Goal: Task Accomplishment & Management: Manage account settings

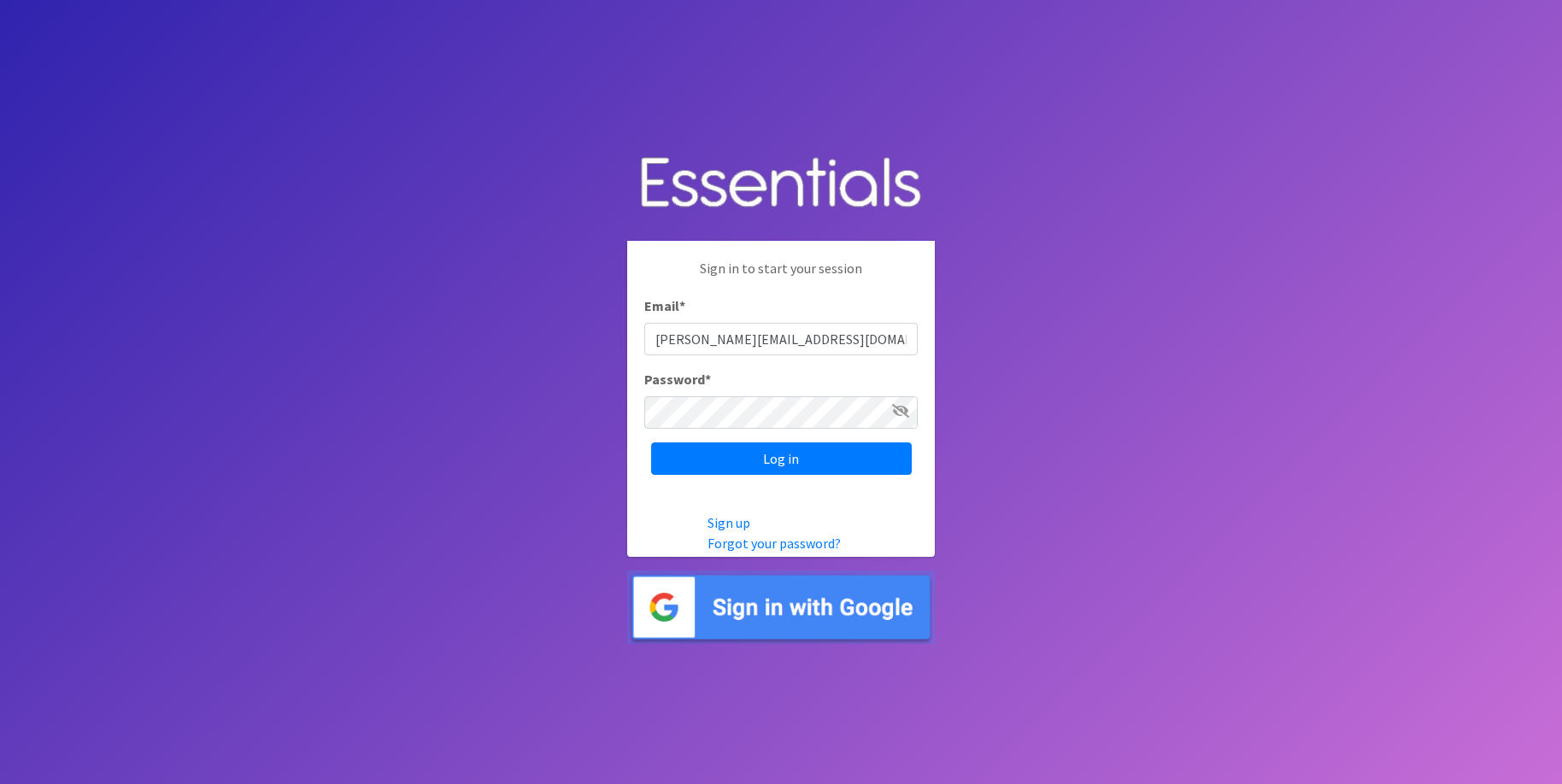
type input "janet@thediaperbank.org"
click at [651, 442] on input "Log in" at bounding box center [781, 458] width 261 height 32
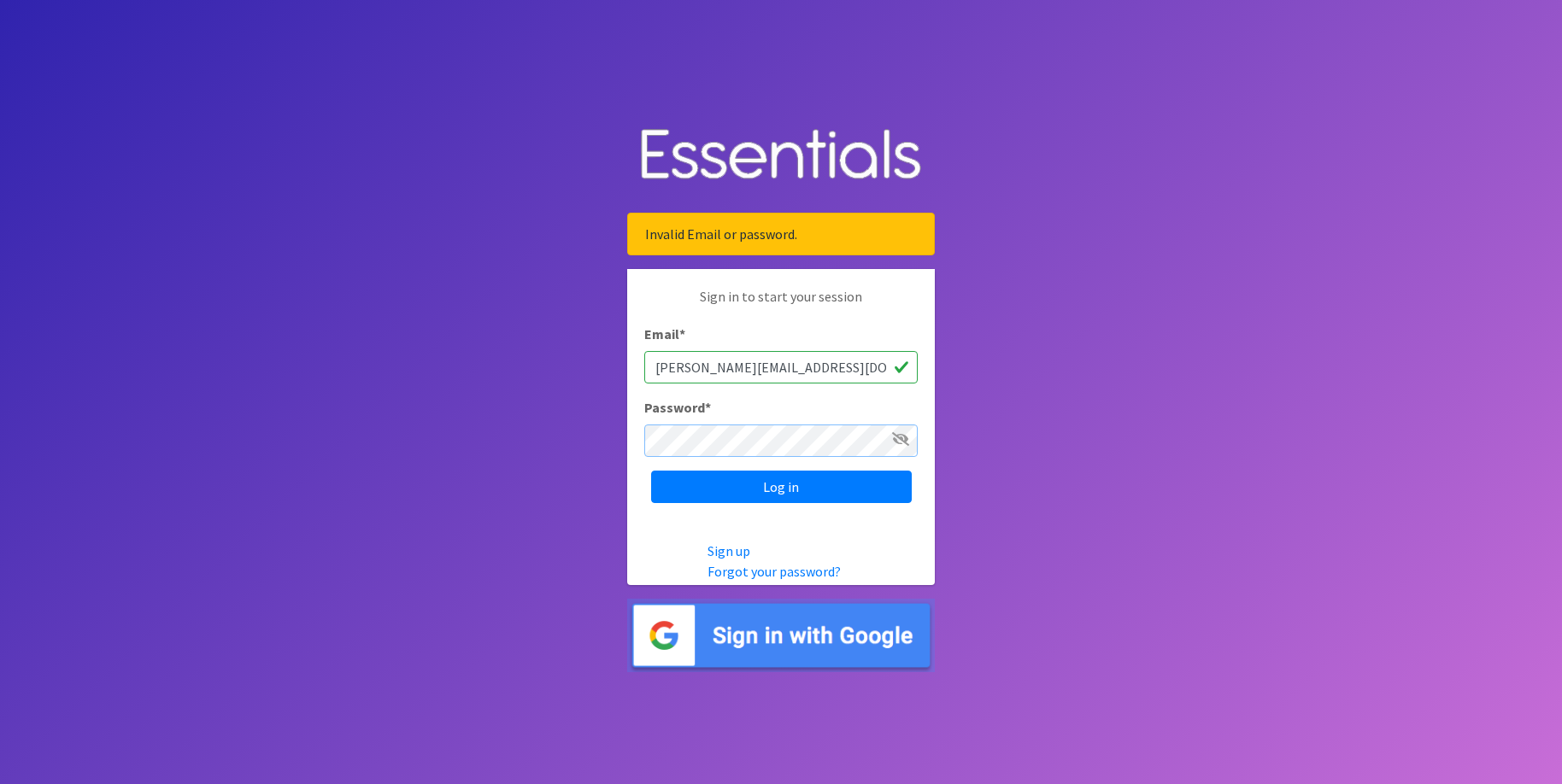
click at [651, 470] on input "Log in" at bounding box center [781, 486] width 261 height 32
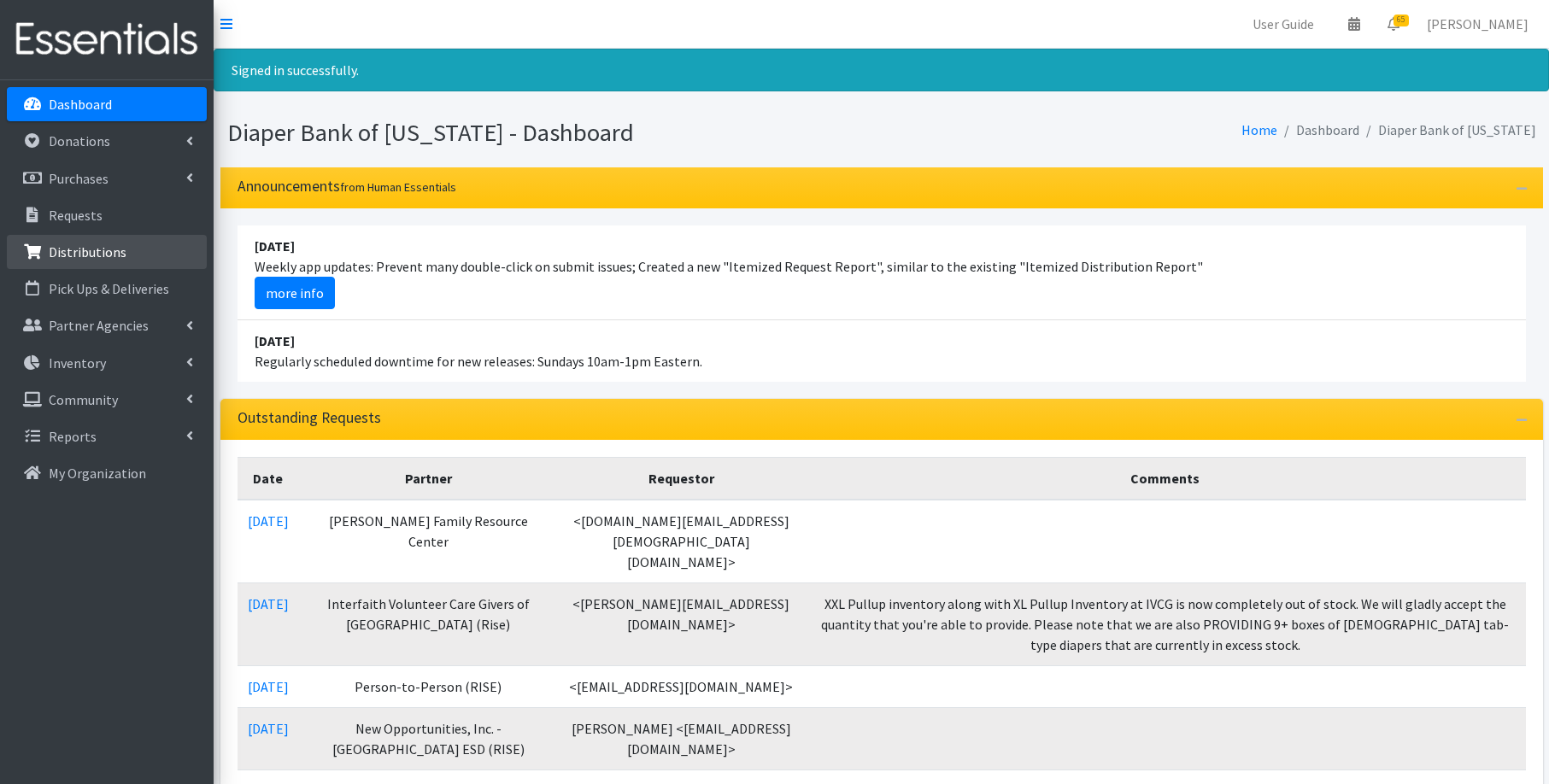
click at [125, 248] on link "Distributions" at bounding box center [107, 252] width 200 height 34
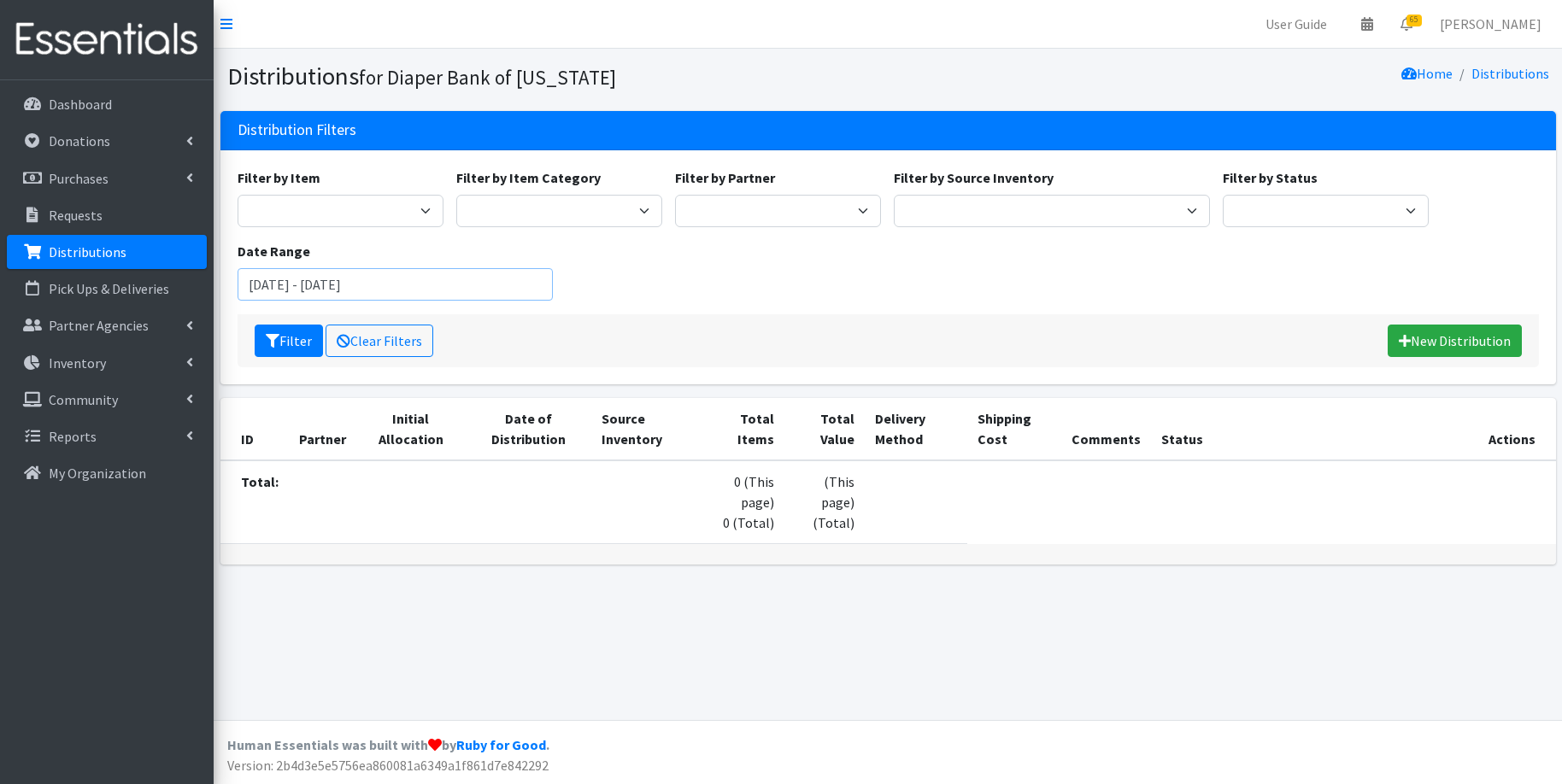
click at [473, 284] on input "June 29, 2025 - September 29, 2025" at bounding box center [395, 284] width 316 height 32
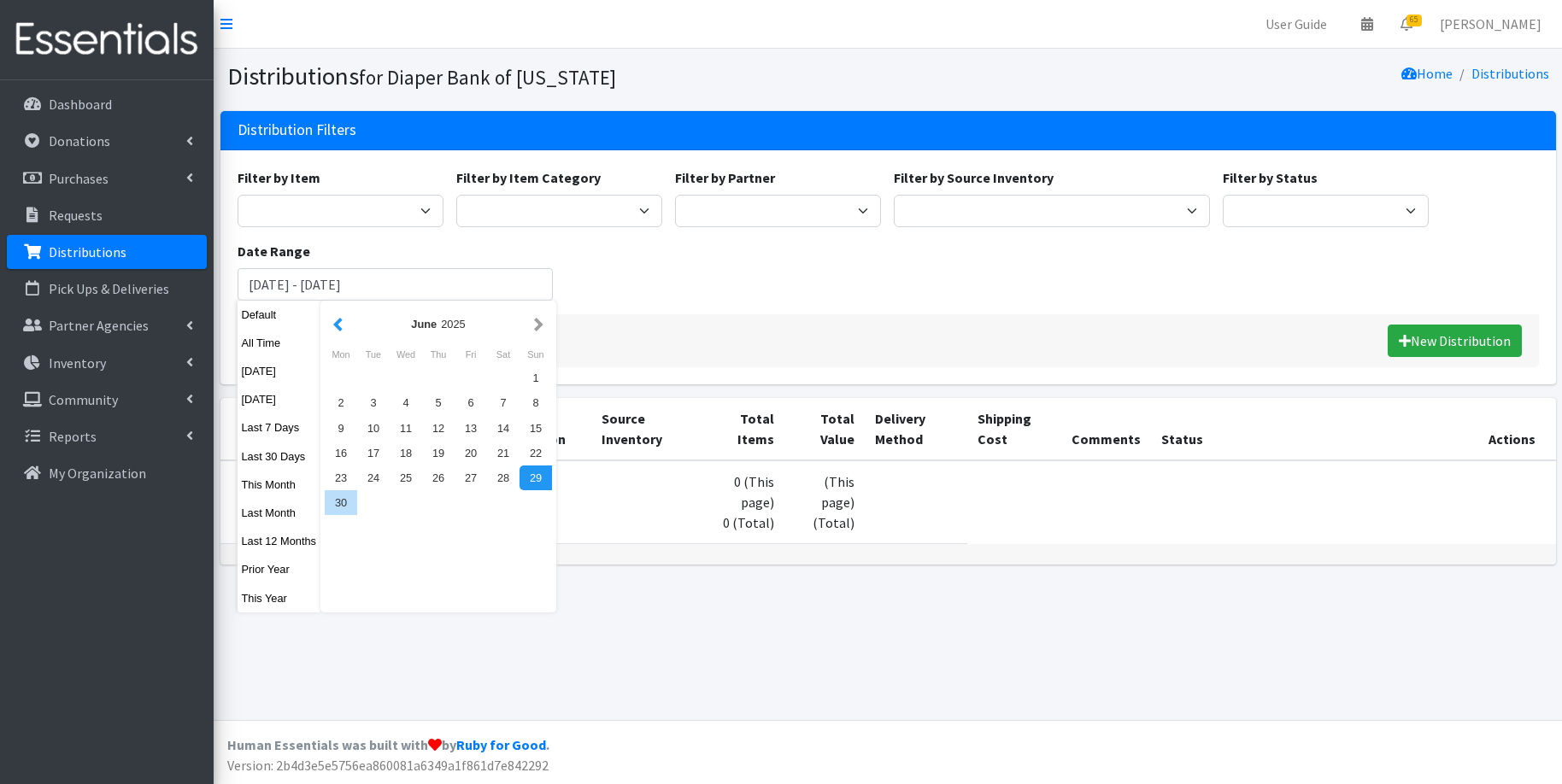
click at [335, 320] on button "button" at bounding box center [337, 324] width 18 height 22
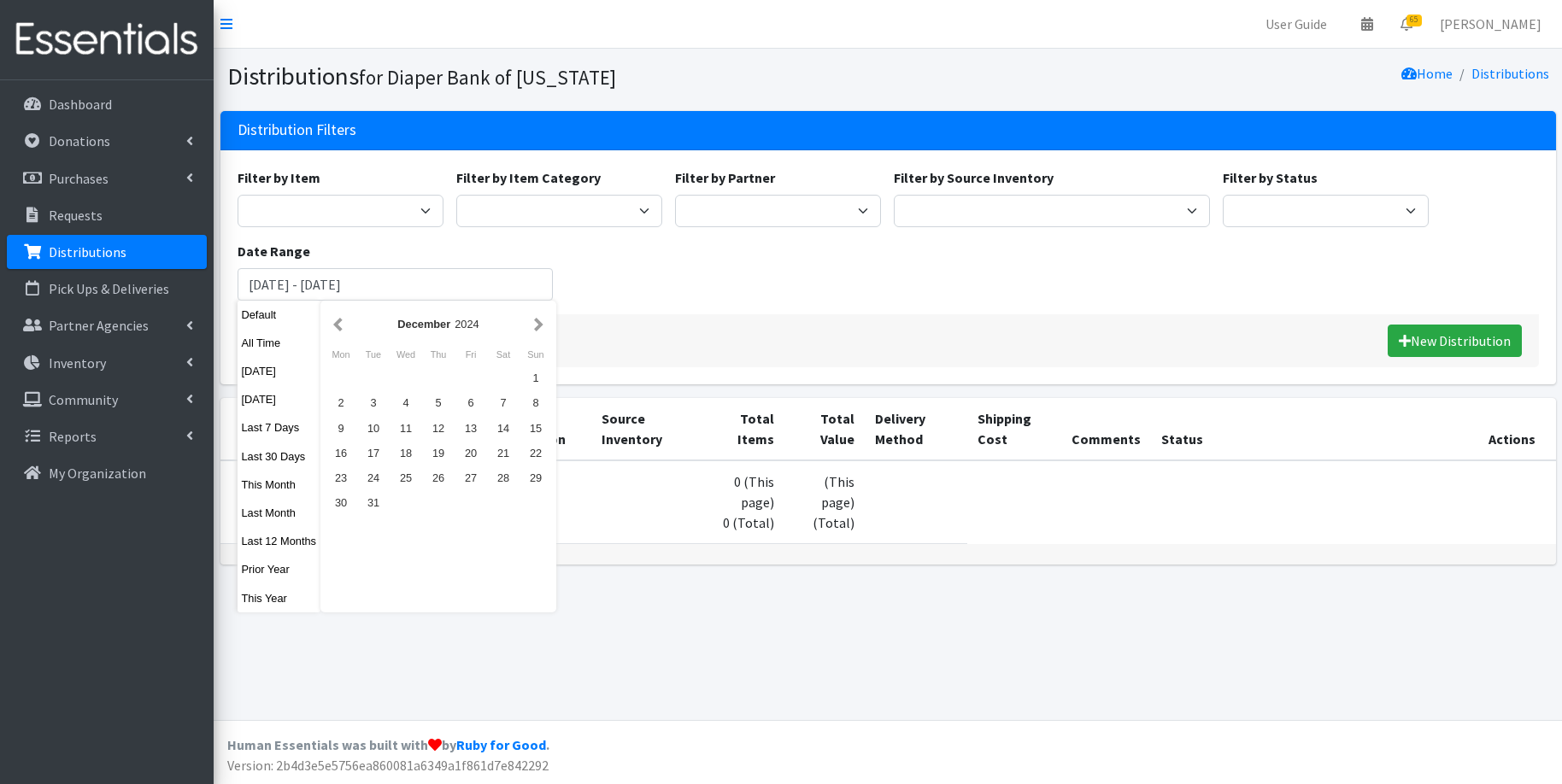
click at [335, 320] on button "button" at bounding box center [337, 324] width 18 height 22
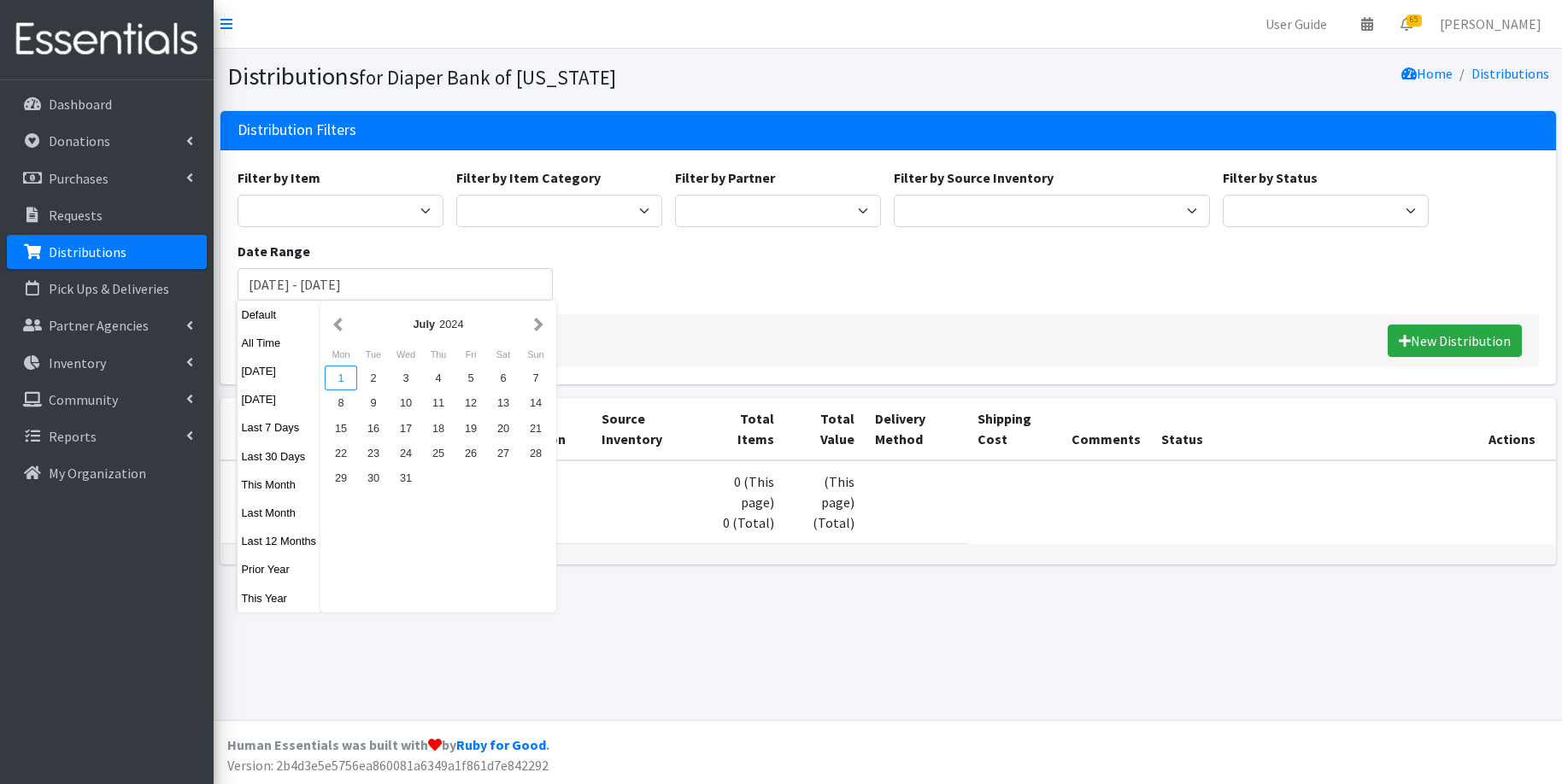
click at [342, 380] on div "1" at bounding box center [340, 377] width 32 height 24
click at [542, 326] on button "button" at bounding box center [538, 324] width 18 height 22
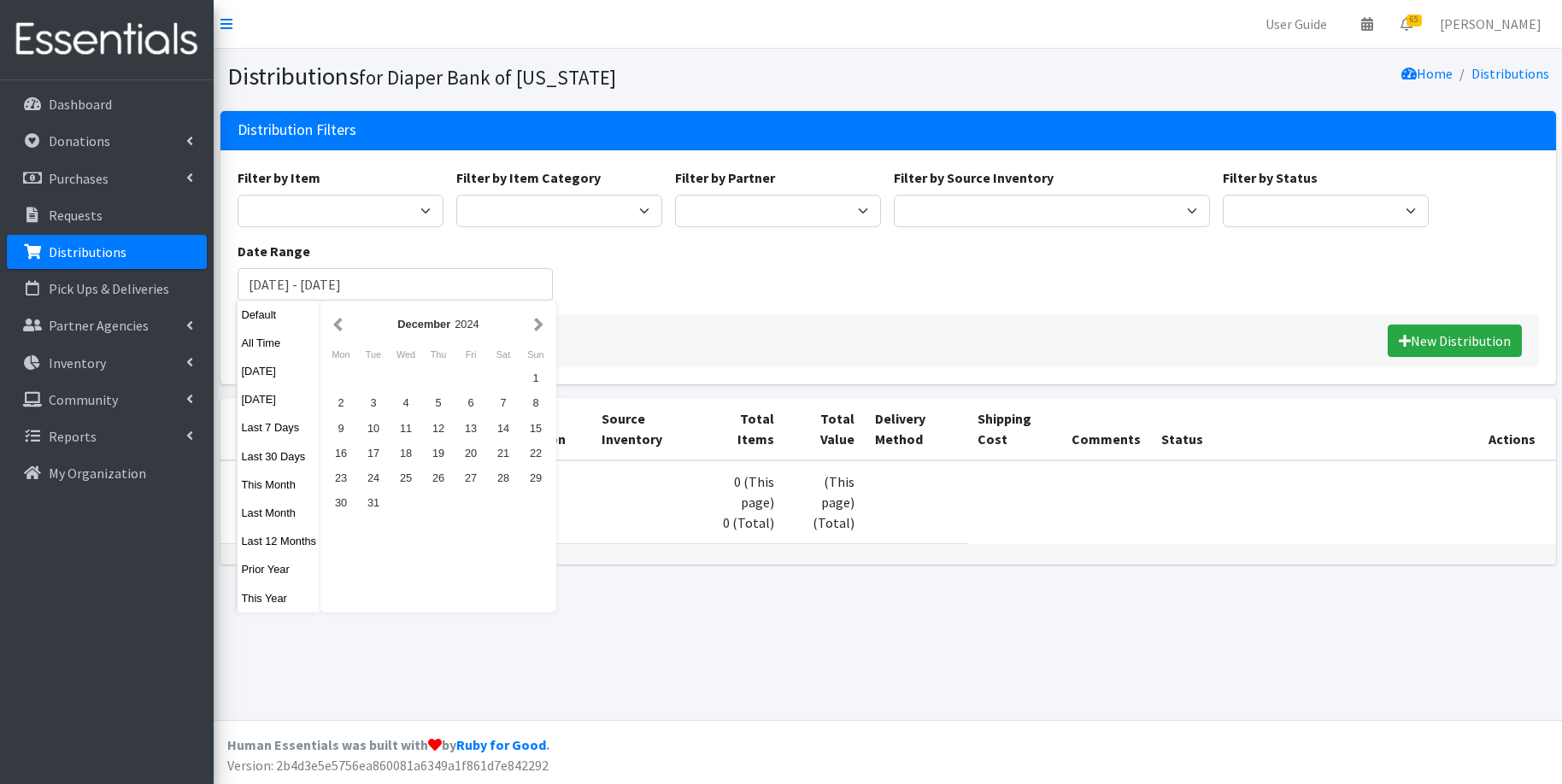
click at [542, 326] on button "button" at bounding box center [538, 324] width 18 height 22
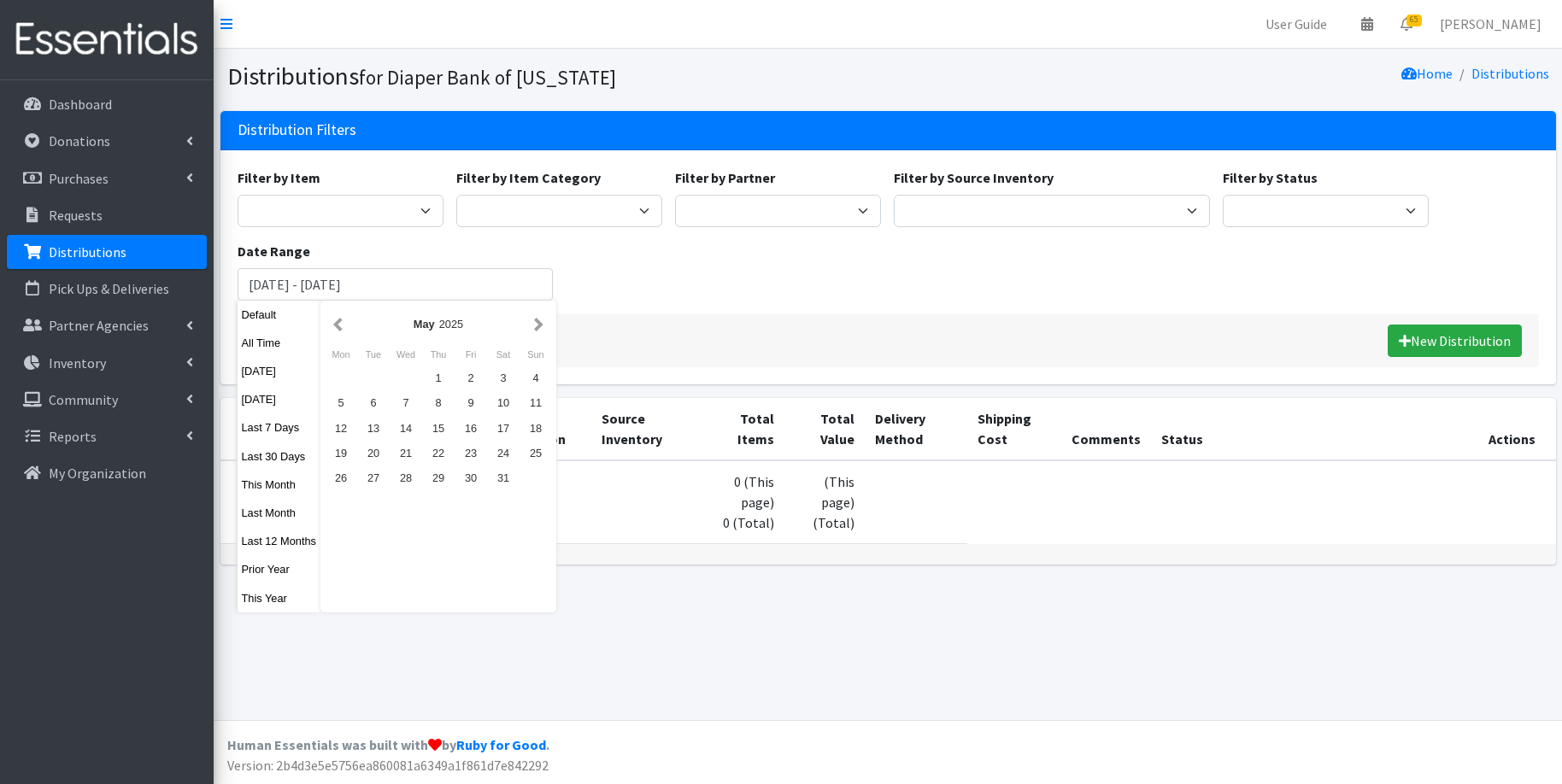
click at [542, 326] on button "button" at bounding box center [538, 324] width 18 height 22
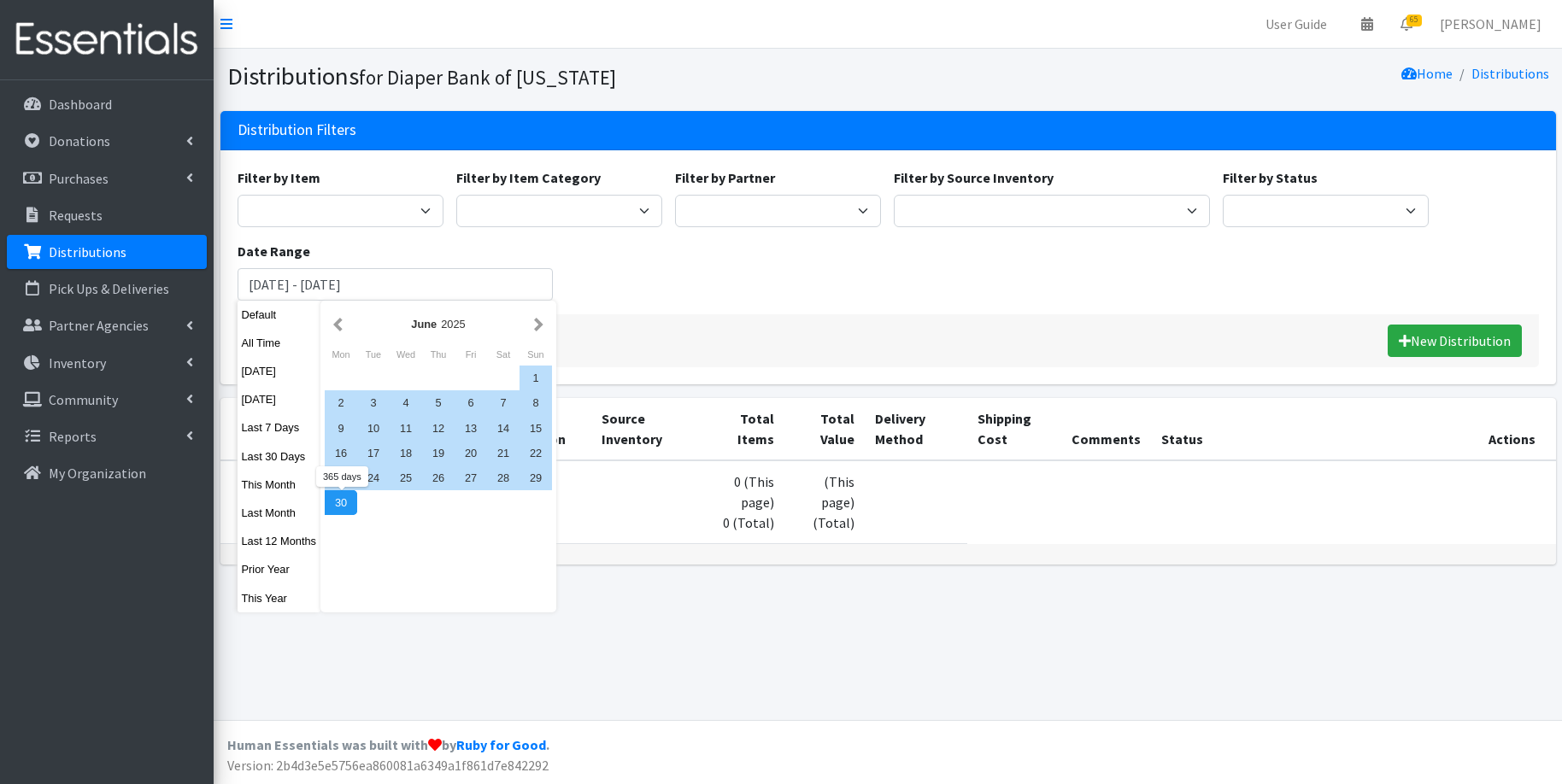
click at [351, 501] on div "30" at bounding box center [340, 502] width 32 height 24
type input "July 1, 2024 - June 30, 2025"
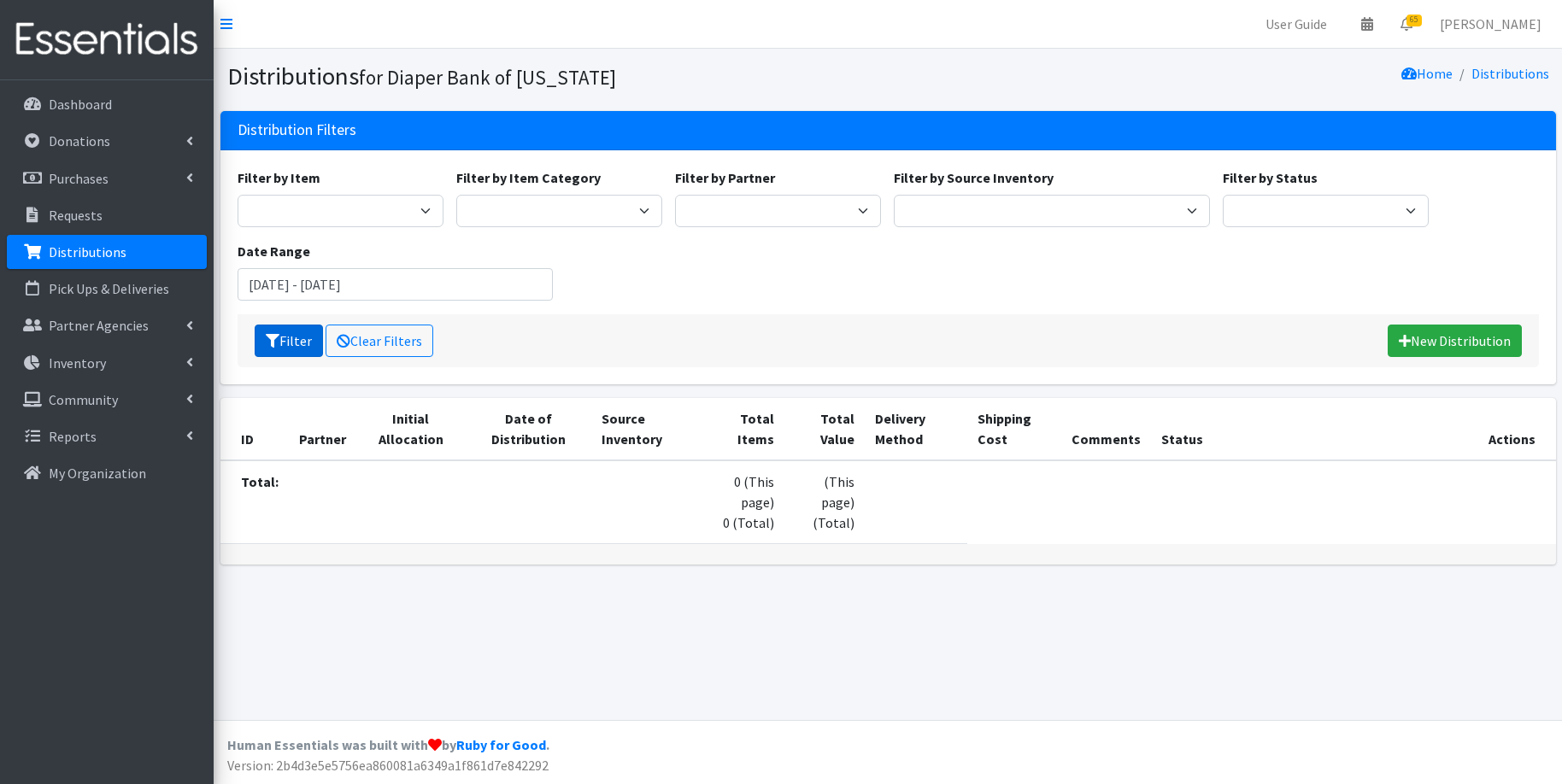
click at [282, 338] on button "Filter" at bounding box center [289, 340] width 69 height 32
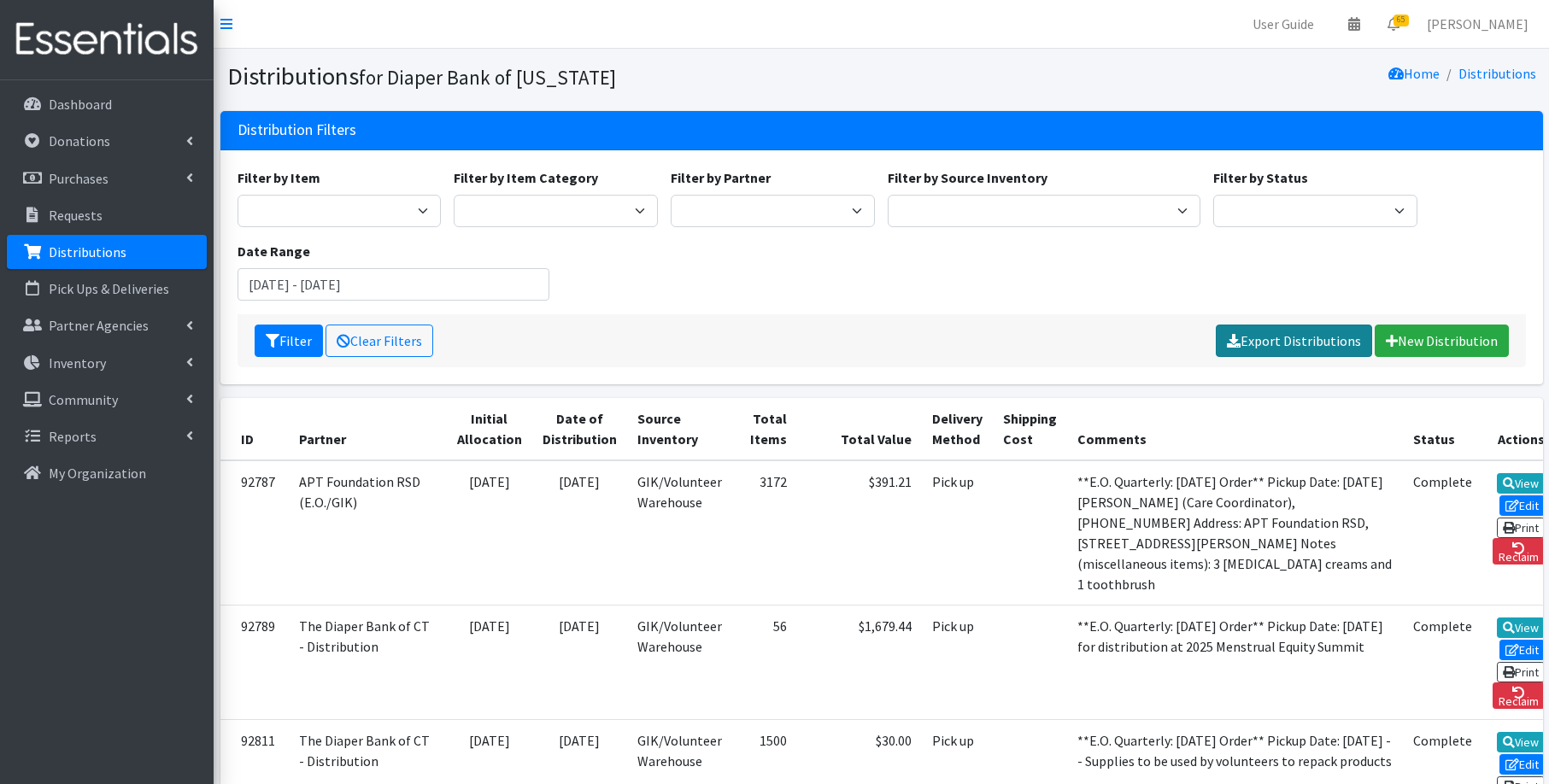
click at [1311, 341] on link "Export Distributions" at bounding box center [1293, 340] width 156 height 32
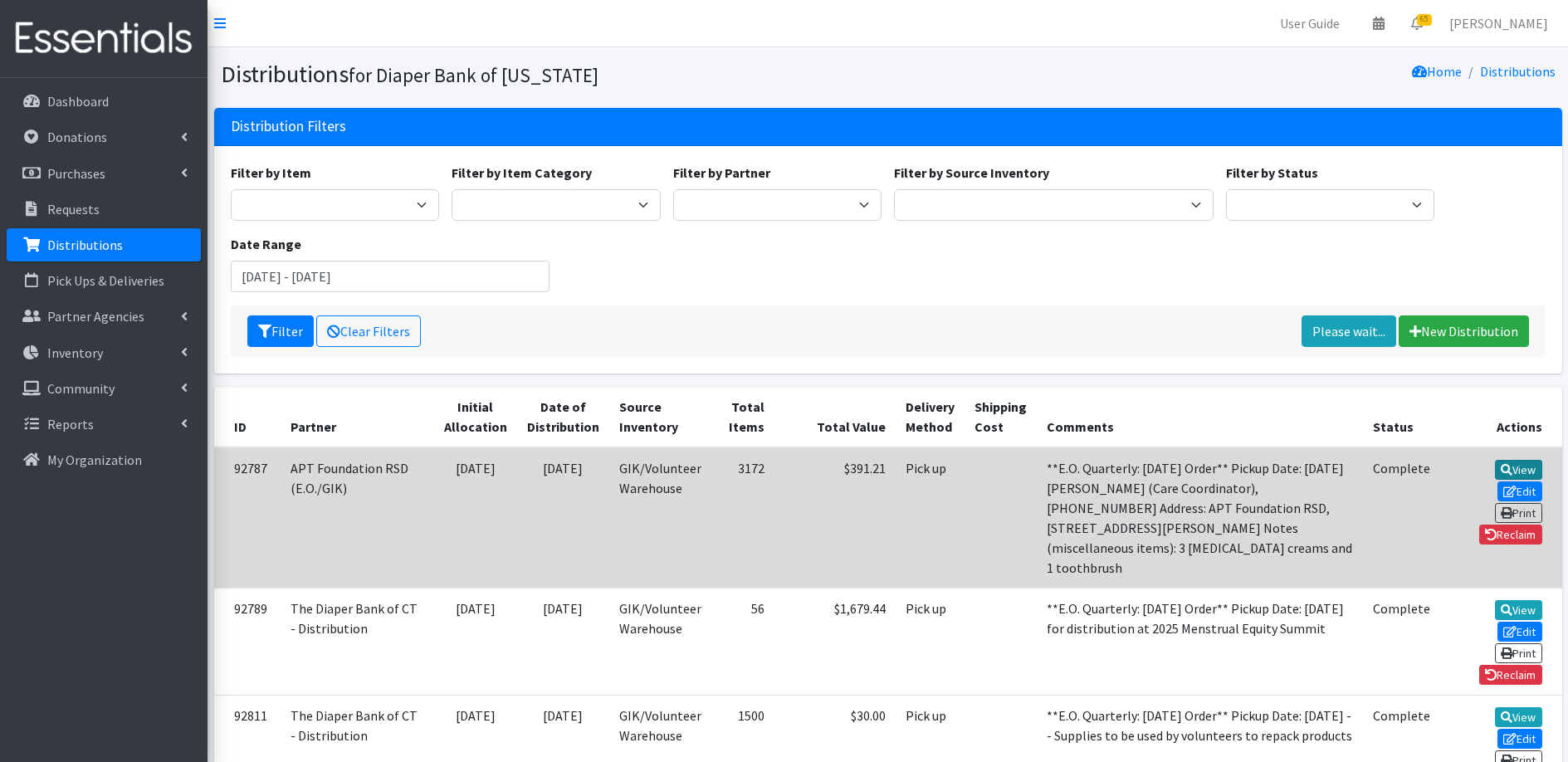
click at [1501, 468] on icon at bounding box center [1507, 470] width 11 height 11
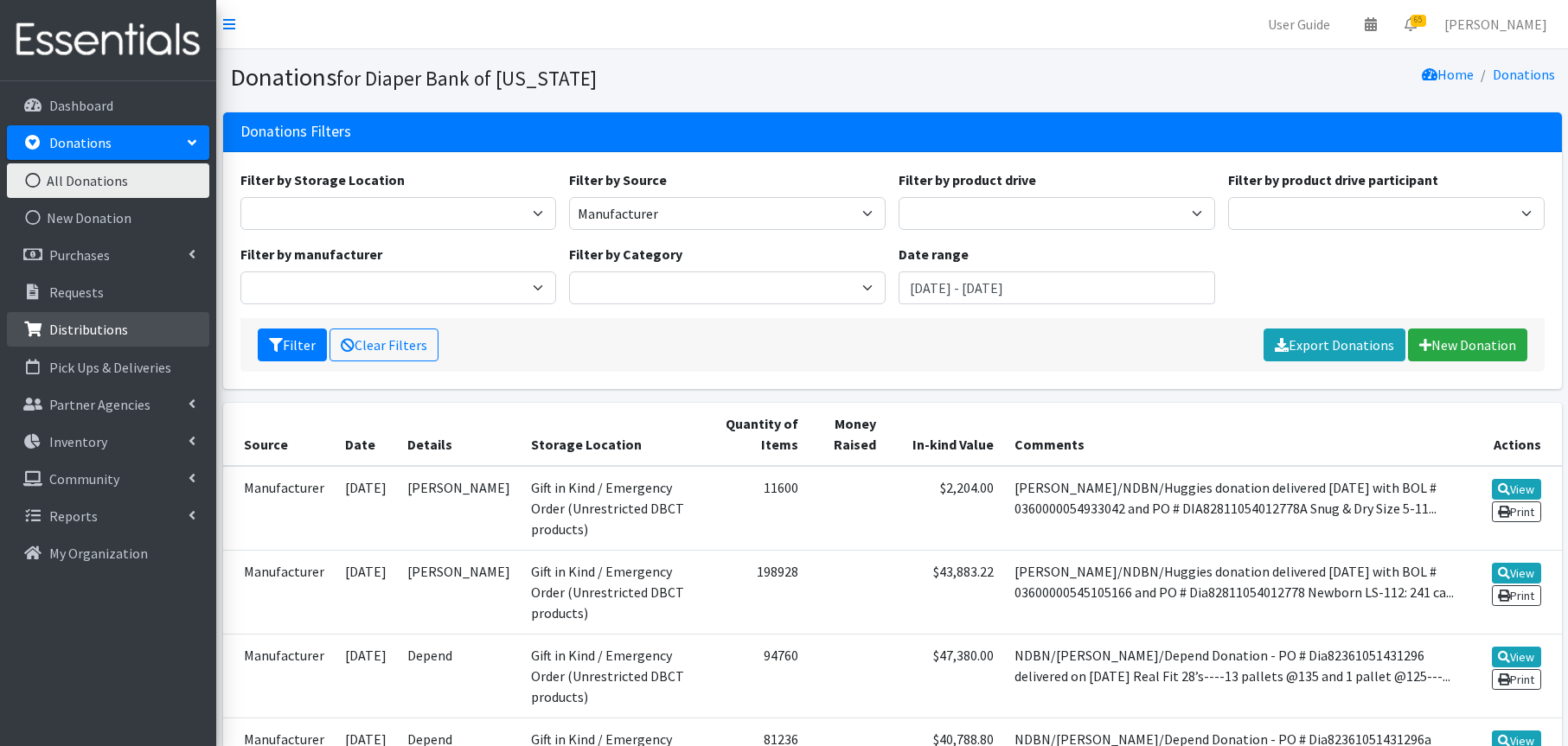
click at [93, 327] on p "Distributions" at bounding box center [88, 328] width 78 height 17
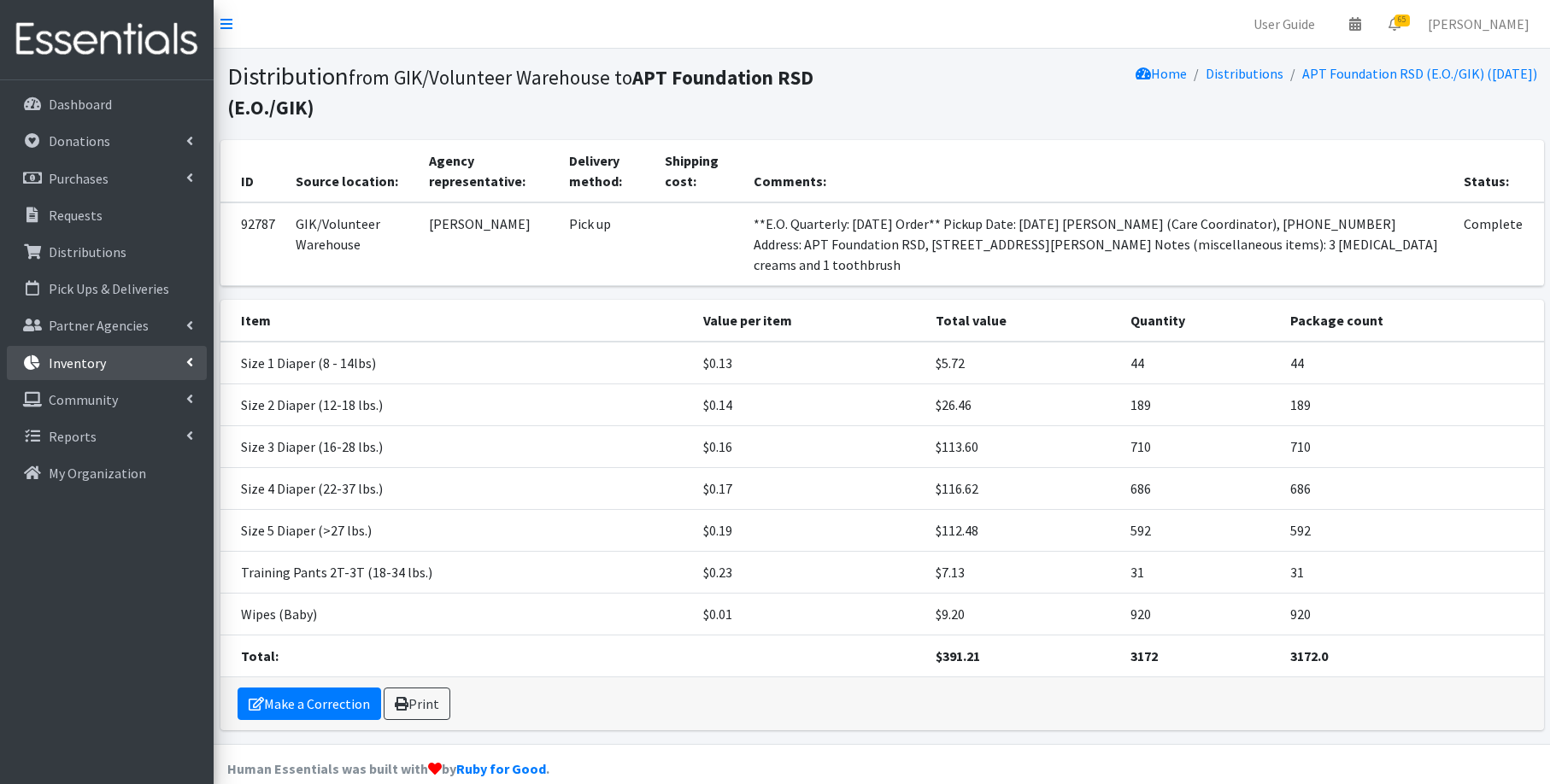
click at [109, 363] on link "Inventory" at bounding box center [107, 363] width 200 height 34
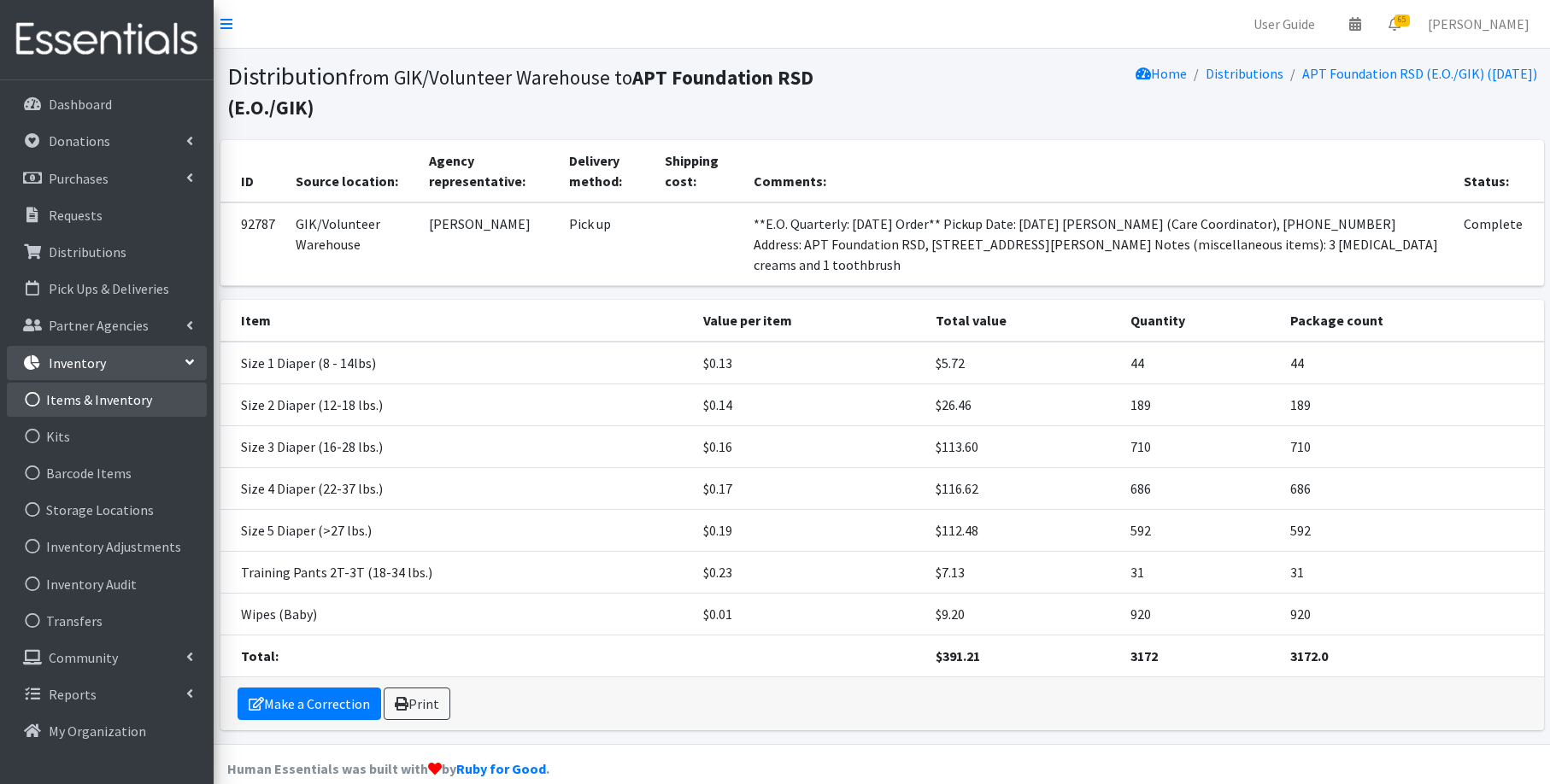
click at [107, 402] on link "Items & Inventory" at bounding box center [107, 399] width 200 height 34
click at [32, 400] on icon at bounding box center [32, 400] width 23 height 16
click at [89, 400] on link "Items & Inventory" at bounding box center [107, 399] width 200 height 34
click at [133, 366] on link "Inventory" at bounding box center [107, 363] width 200 height 34
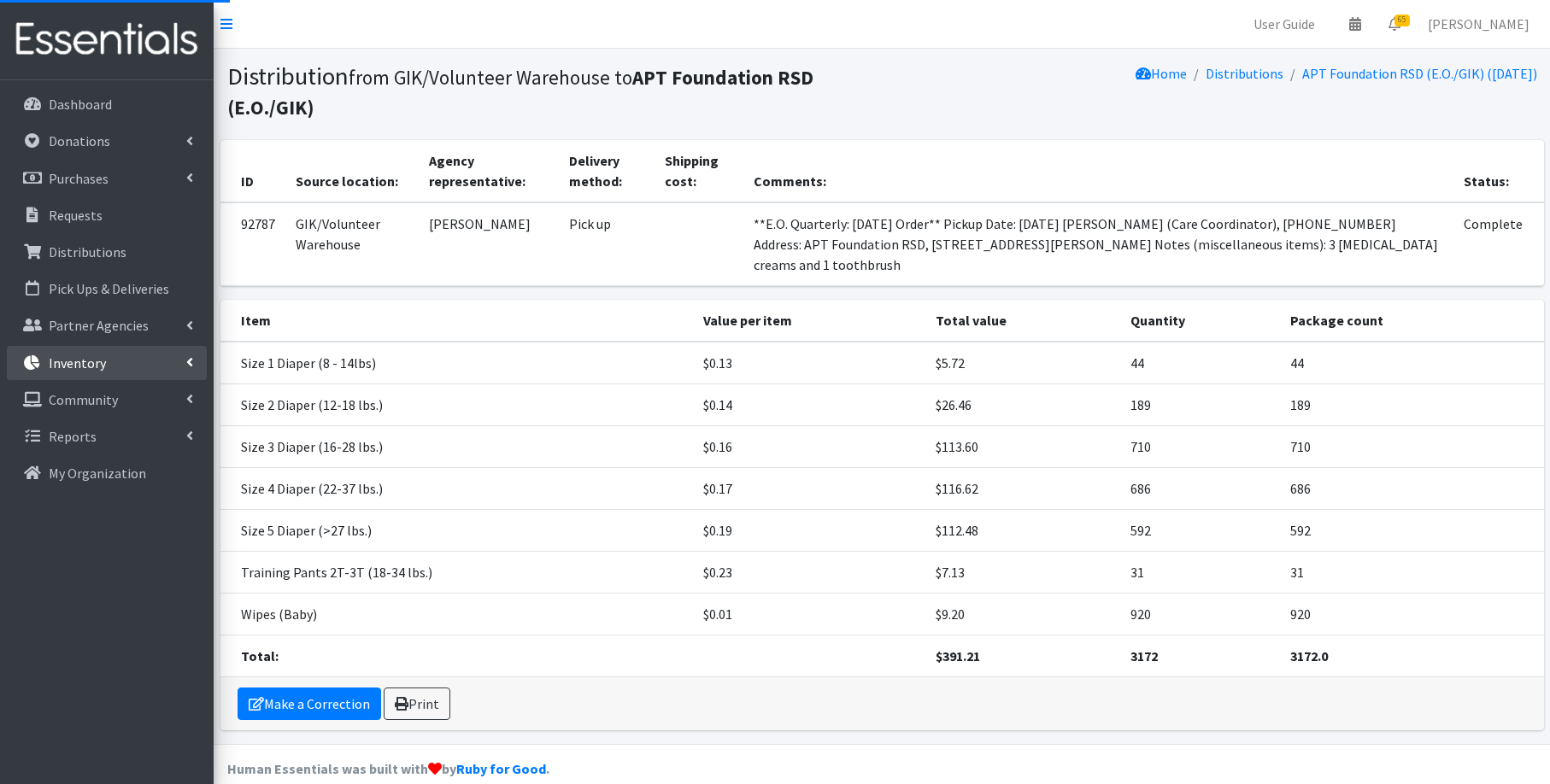
click at [133, 366] on link "Inventory" at bounding box center [107, 363] width 200 height 34
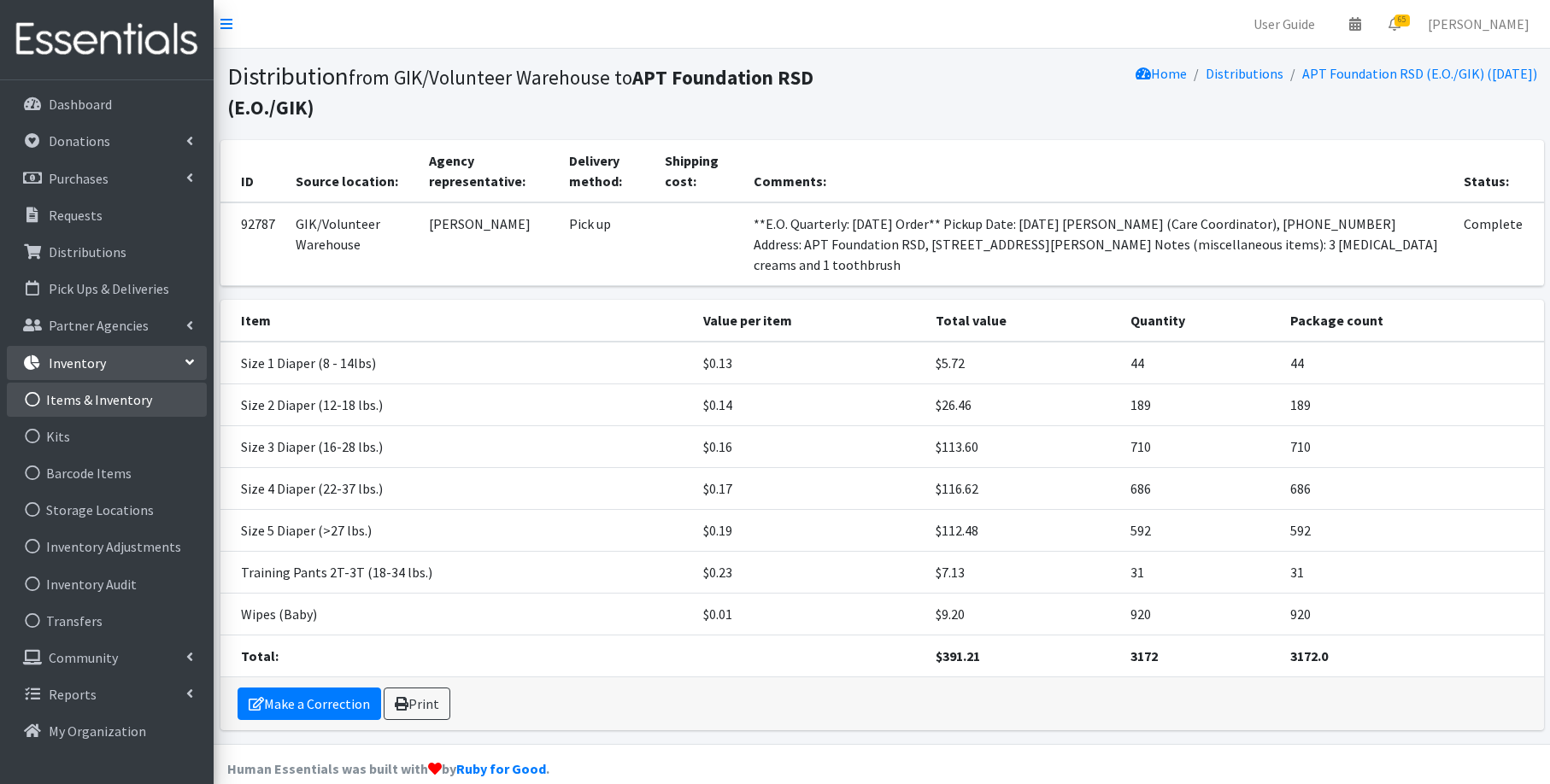
click at [35, 398] on icon at bounding box center [32, 400] width 23 height 16
click at [96, 402] on link "Items & Inventory" at bounding box center [107, 399] width 200 height 34
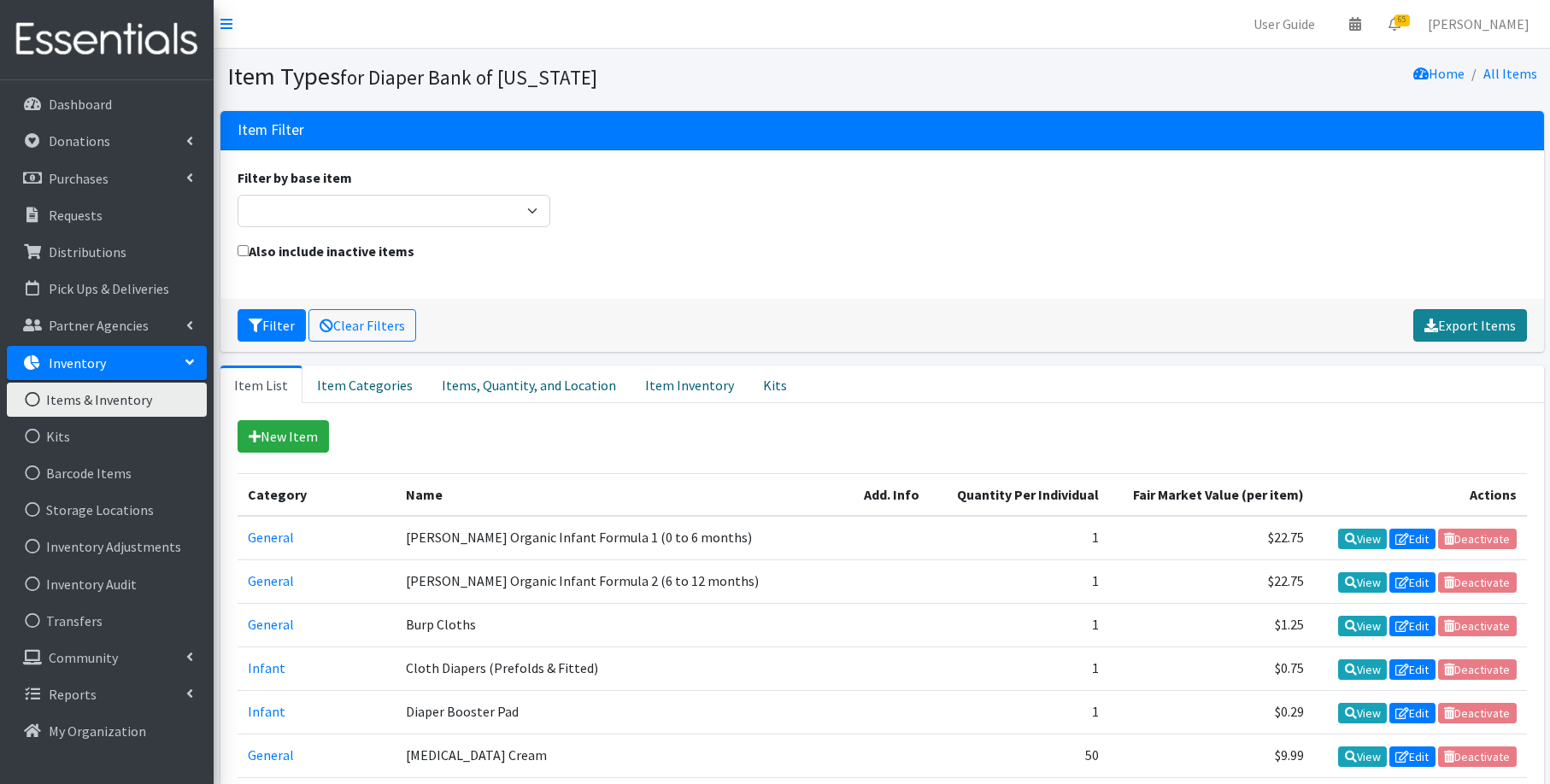
click at [1465, 322] on link "Export Items" at bounding box center [1470, 324] width 114 height 32
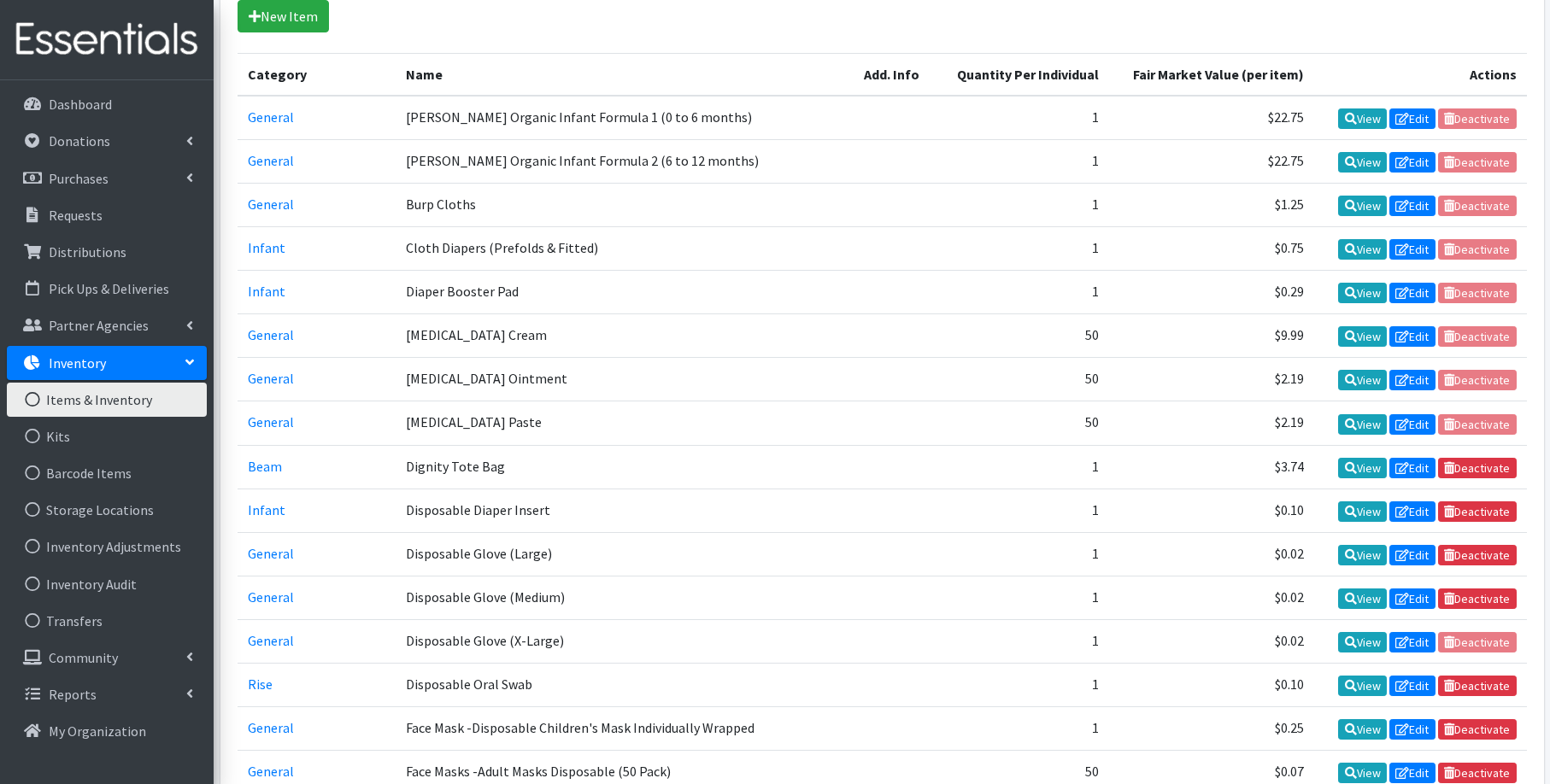
scroll to position [427, 0]
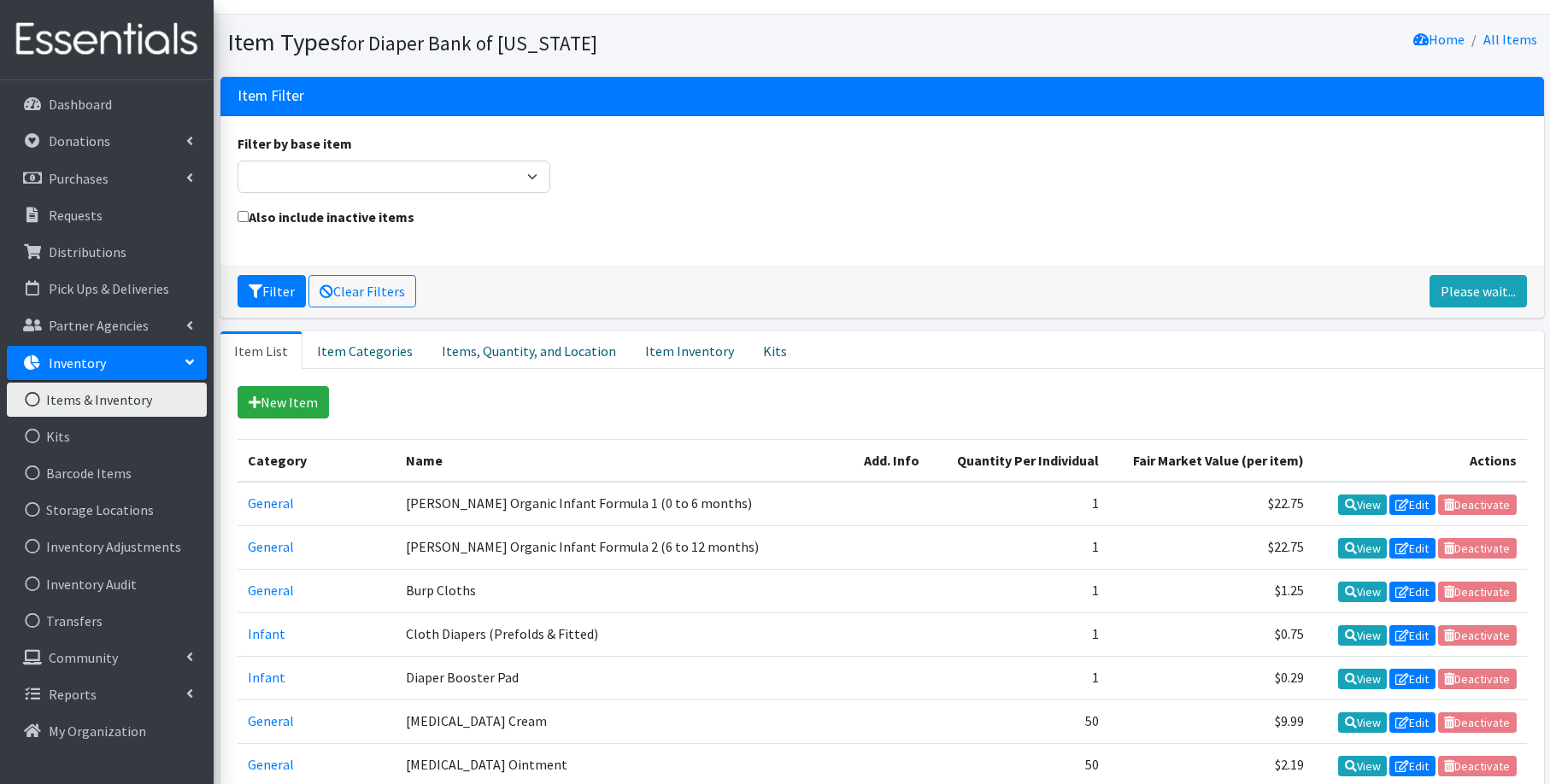
scroll to position [56, 0]
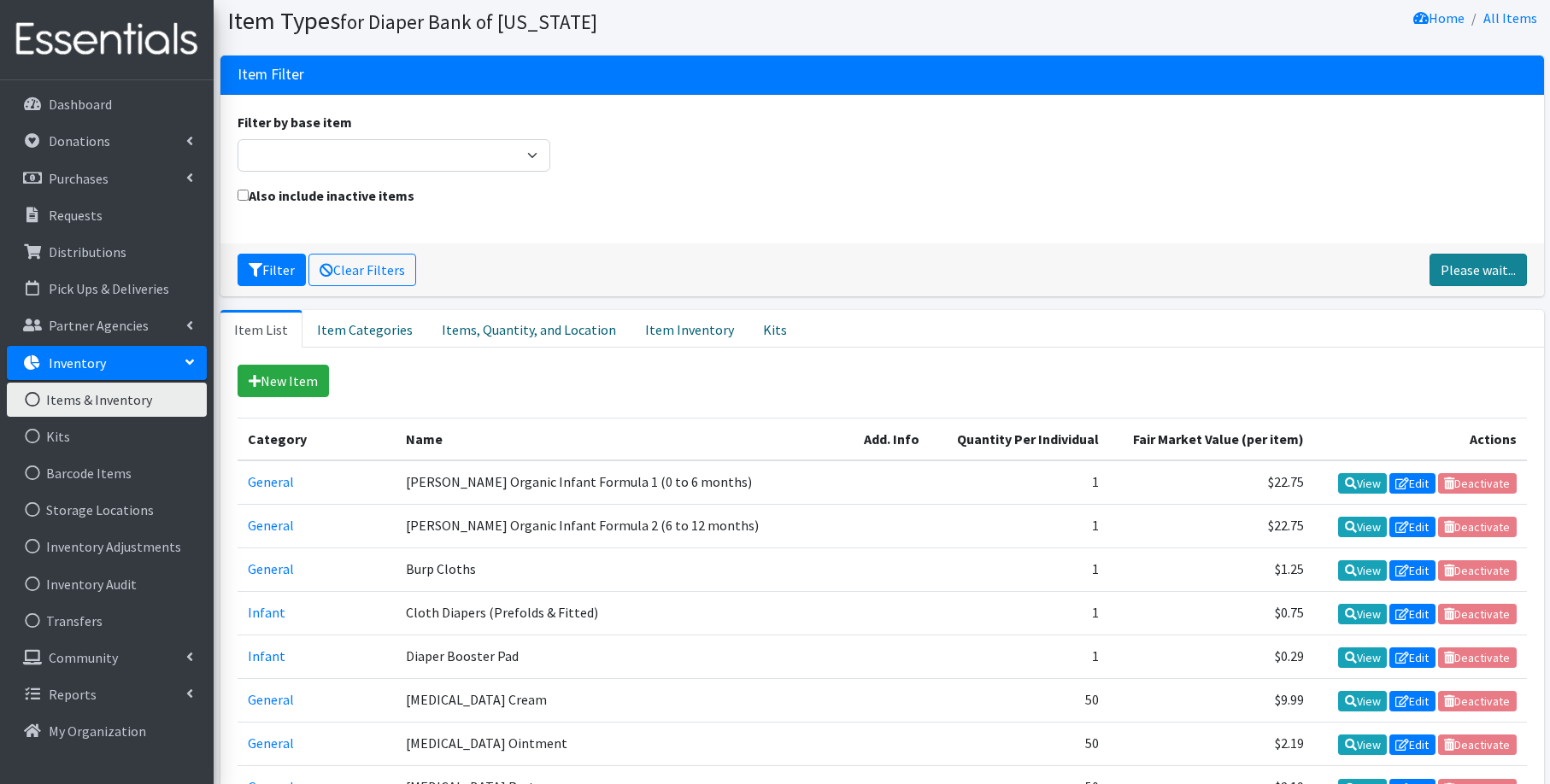
click at [1466, 271] on link "Please wait..." at bounding box center [1477, 270] width 97 height 32
click at [261, 270] on icon "submit" at bounding box center [256, 270] width 14 height 14
click at [1117, 248] on div "Please wait... Clear Filters Please wait..." at bounding box center [882, 270] width 1324 height 53
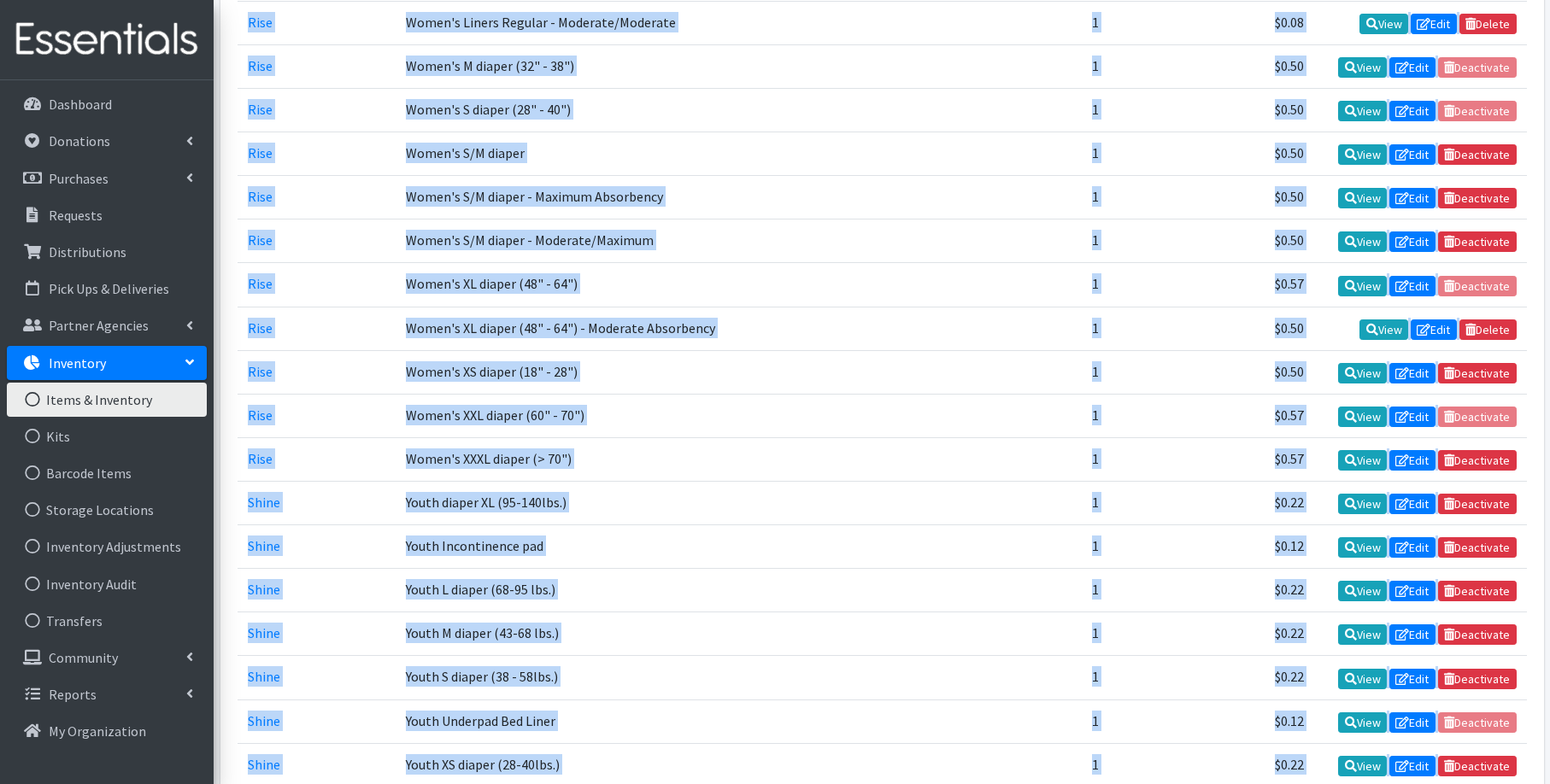
scroll to position [7915, 0]
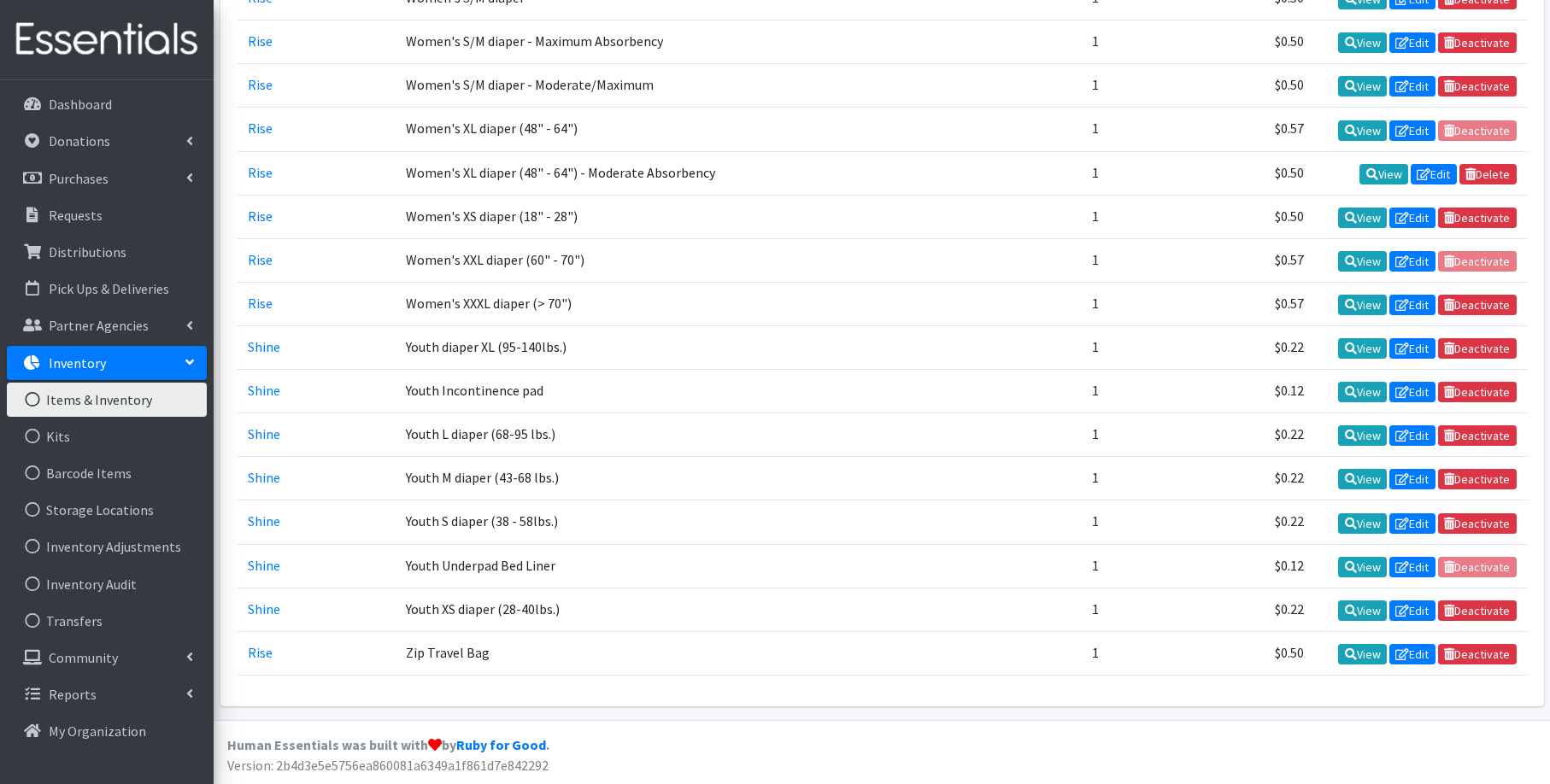
drag, startPoint x: 244, startPoint y: 220, endPoint x: 1285, endPoint y: 701, distance: 1146.8
copy table
